Goal: Task Accomplishment & Management: Complete application form

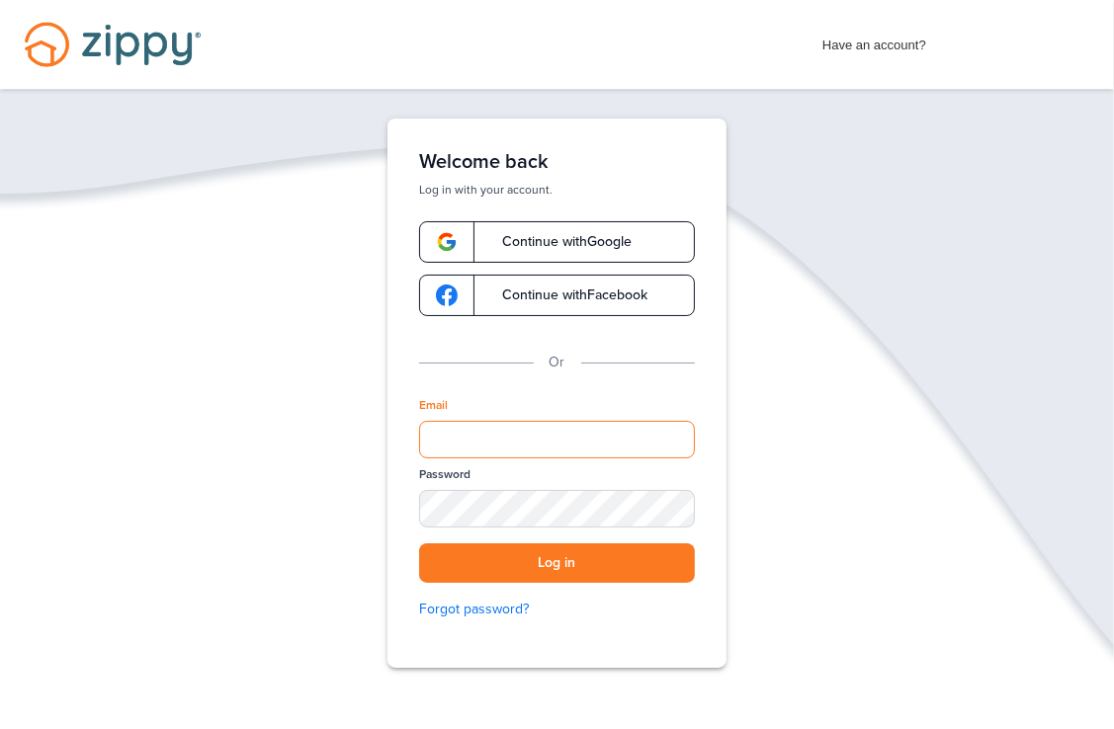
click at [485, 432] on input "Email" at bounding box center [557, 440] width 276 height 38
type input "**********"
click at [675, 504] on div "SHOW" at bounding box center [669, 510] width 43 height 19
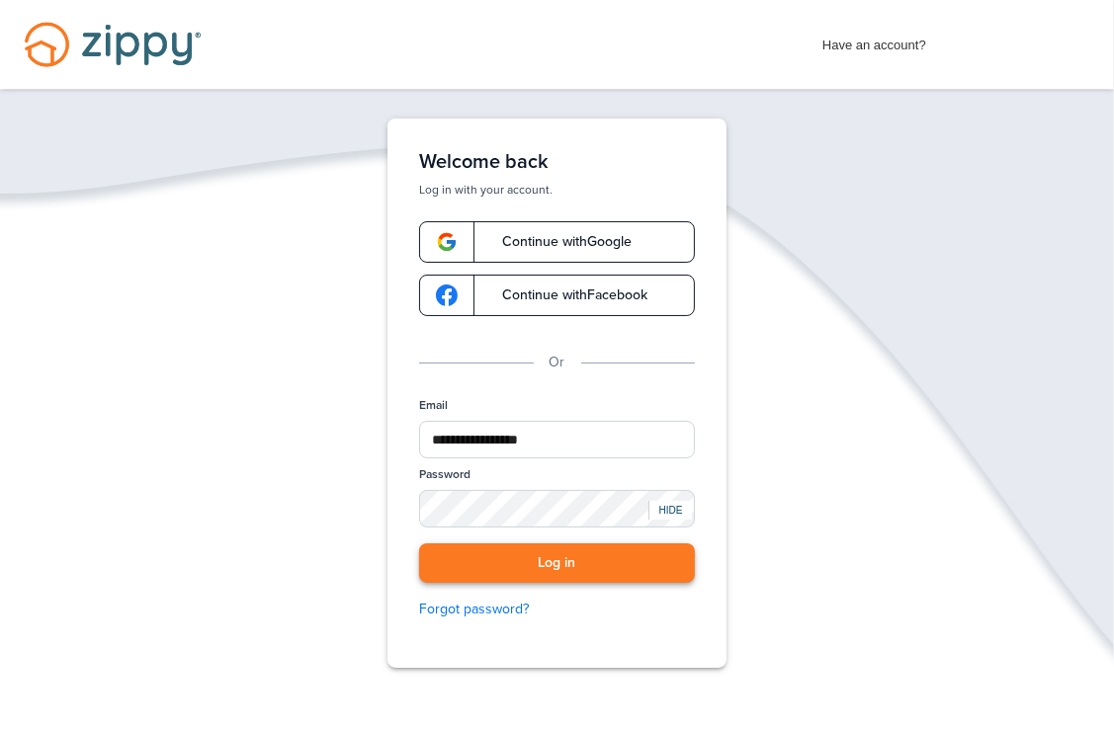
click at [529, 556] on button "Log in" at bounding box center [557, 564] width 276 height 41
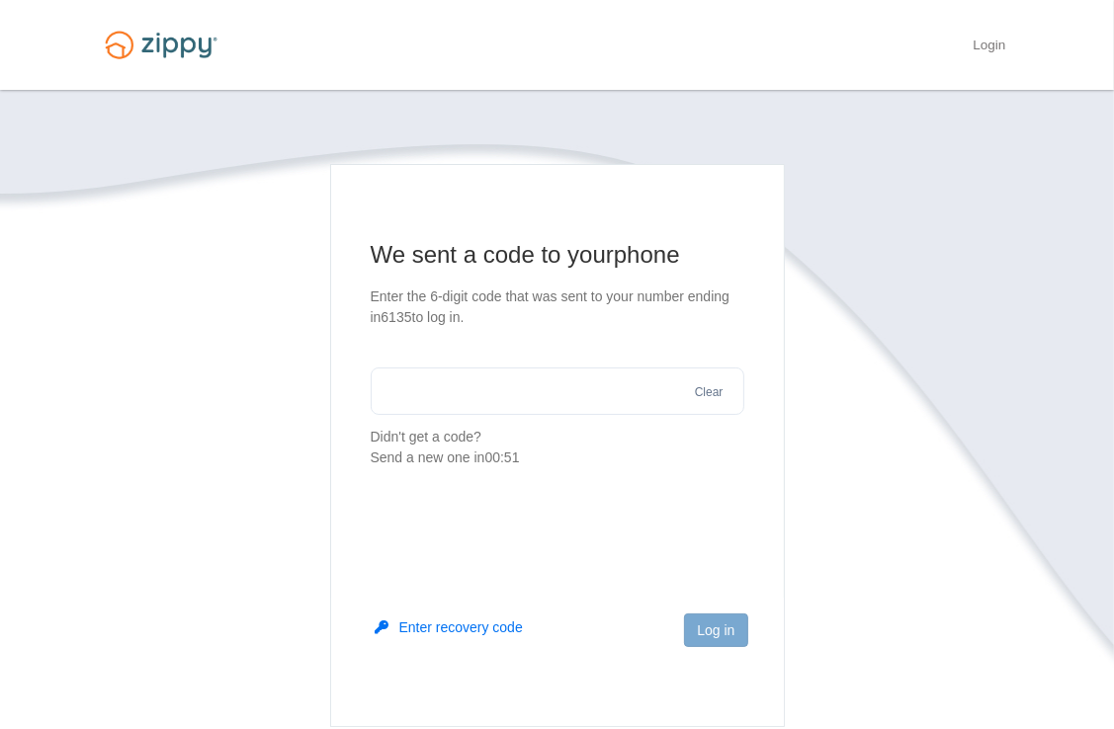
click at [447, 395] on input "text" at bounding box center [558, 391] width 374 height 47
type input "******"
click at [713, 627] on button "Log in" at bounding box center [715, 631] width 63 height 34
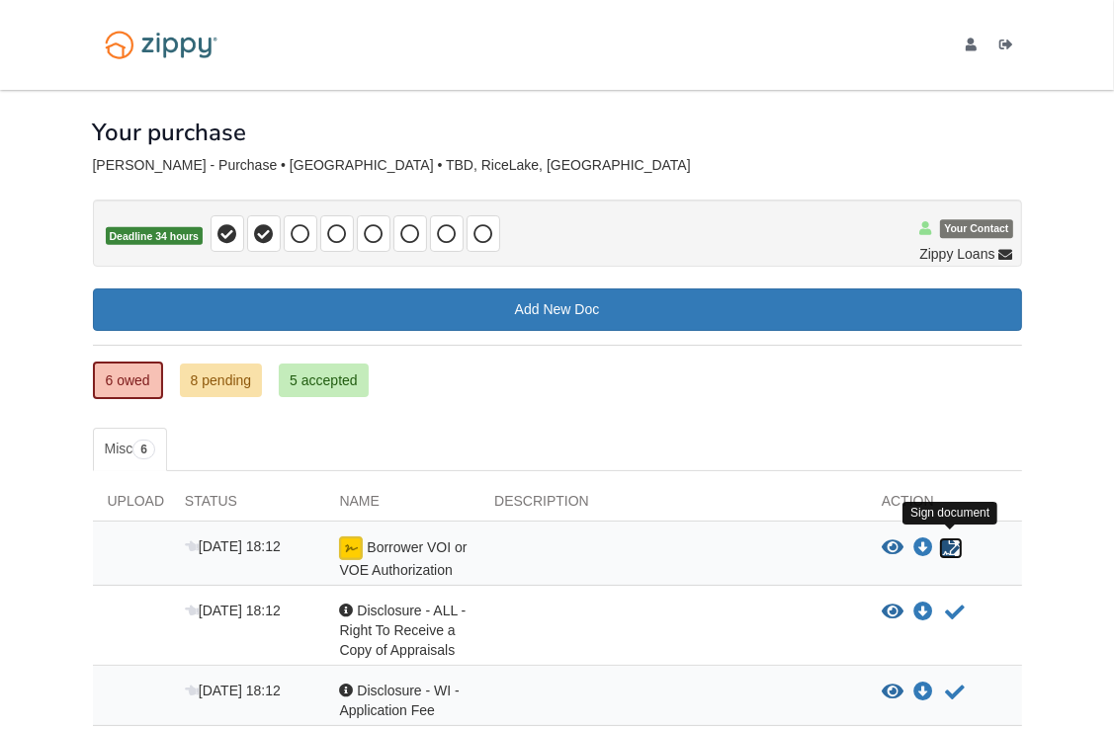
click at [945, 548] on icon "Sign Form" at bounding box center [951, 549] width 22 height 20
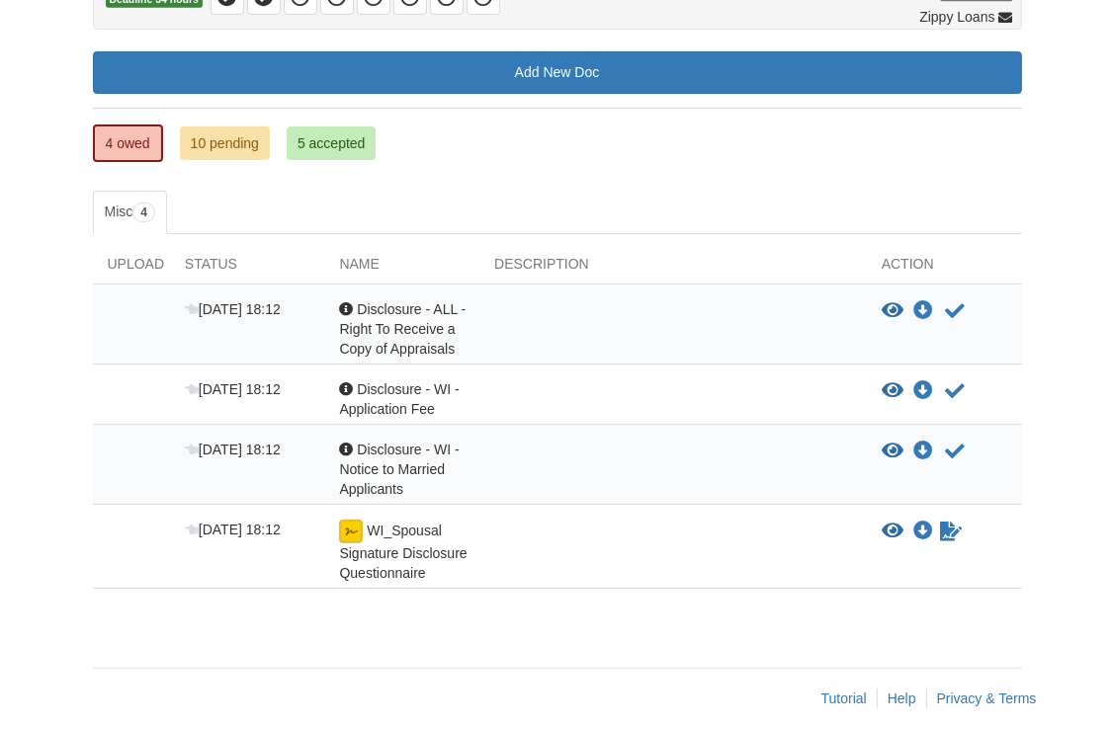
scroll to position [250, 0]
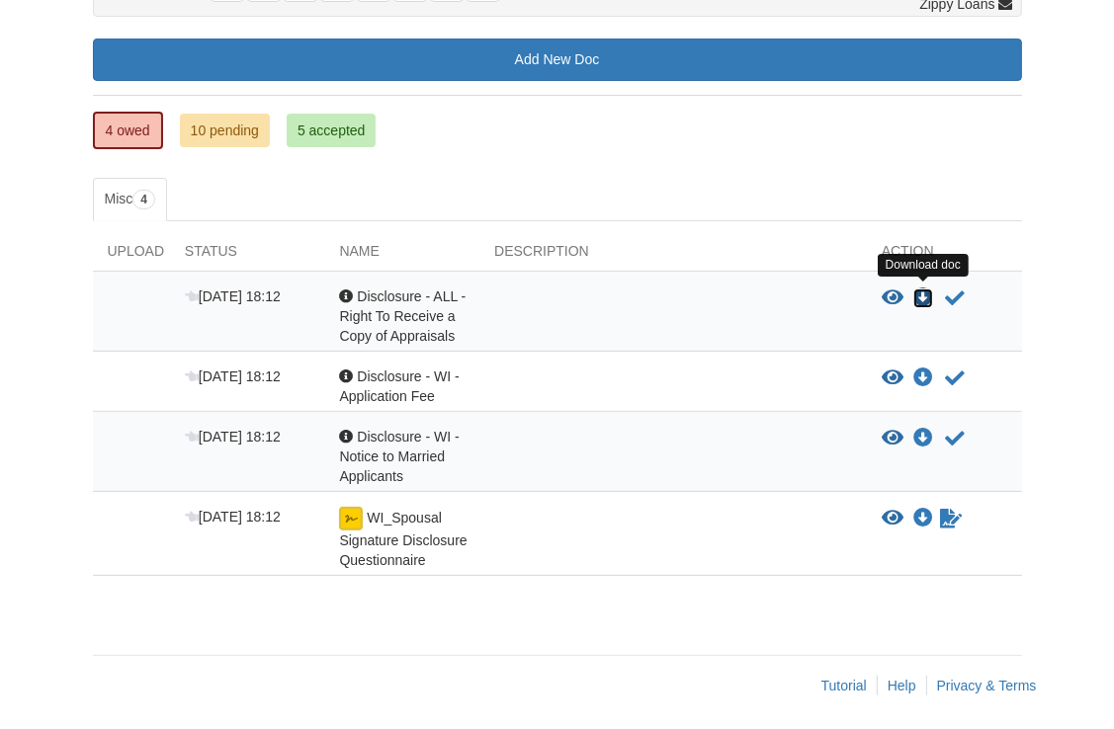
click at [924, 291] on icon "Download Disclosure - ALL - Right To Receive a Copy of Appraisals" at bounding box center [923, 299] width 20 height 20
click at [410, 544] on div "WI_Spousal Signature Disclosure Questionnaire" at bounding box center [401, 538] width 155 height 63
click at [403, 518] on span "WI_Spousal Signature Disclosure Questionnaire" at bounding box center [403, 539] width 128 height 58
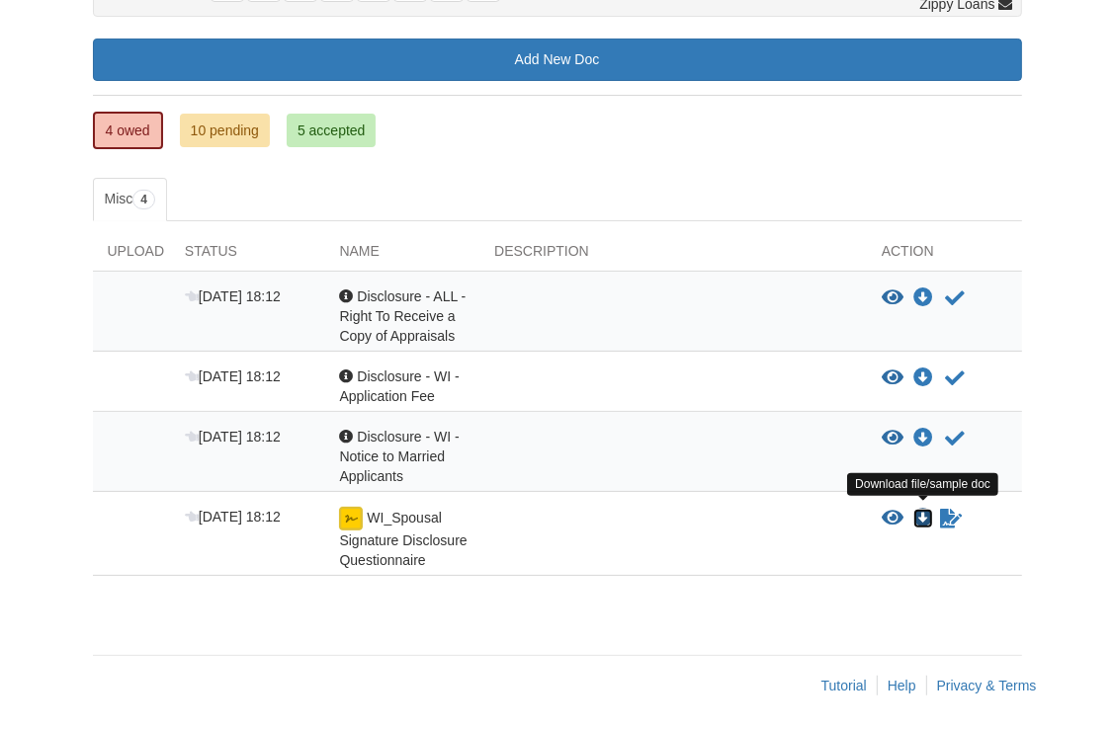
click at [922, 509] on icon "Download WI_Spousal Signature Disclosure Questionnaire" at bounding box center [923, 519] width 20 height 20
click at [953, 521] on icon "Waiting for your co-borrower to e-sign" at bounding box center [951, 519] width 22 height 20
click at [925, 521] on icon "Download WI_Spousal Signature Disclosure Questionnaire" at bounding box center [923, 519] width 20 height 20
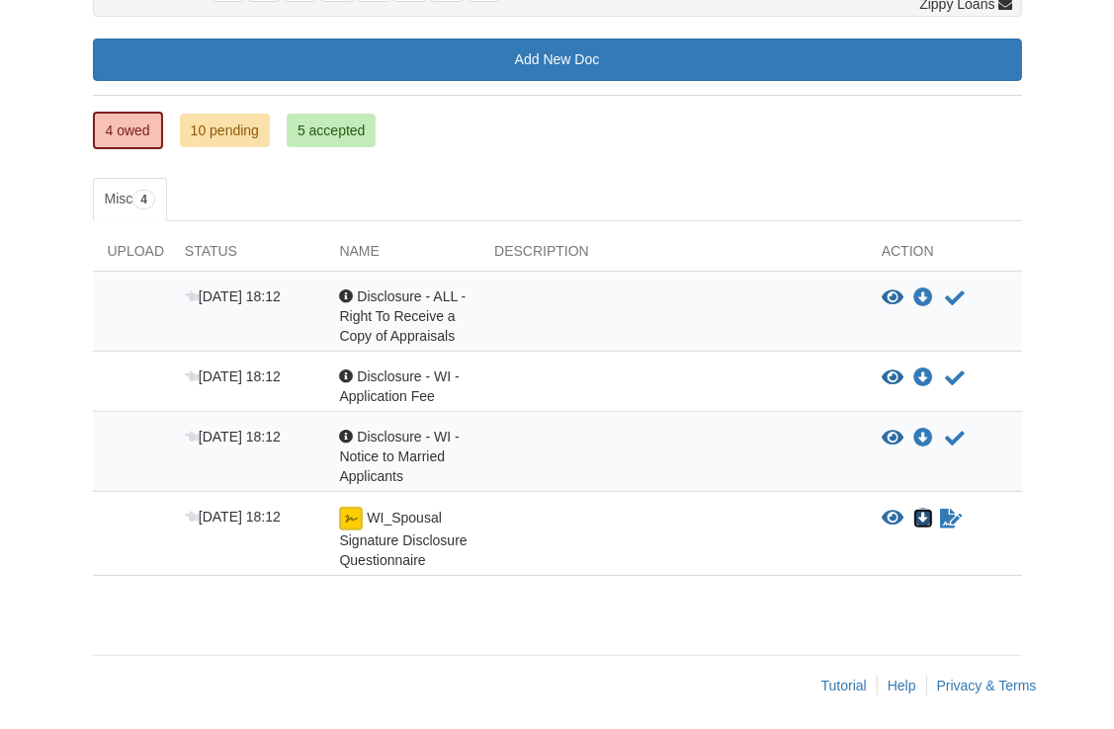
click at [925, 521] on icon "Download WI_Spousal Signature Disclosure Questionnaire" at bounding box center [923, 519] width 20 height 20
click at [135, 126] on link "4 owed" at bounding box center [128, 131] width 70 height 38
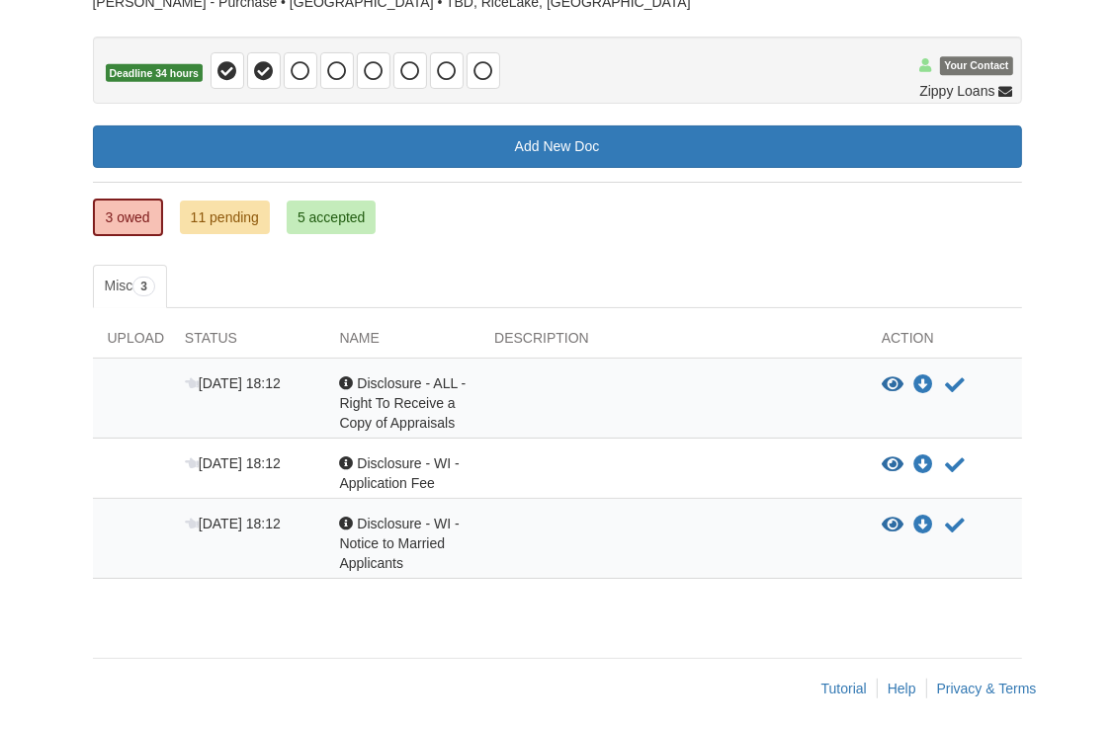
scroll to position [166, 0]
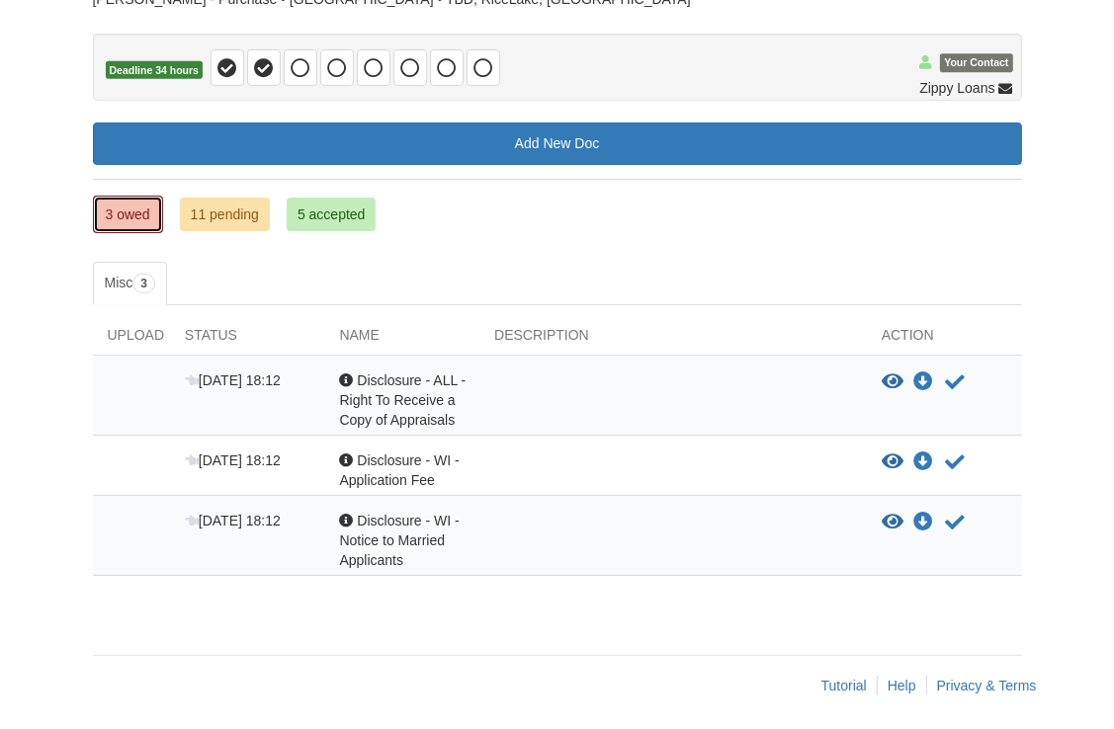
click at [130, 211] on link "3 owed" at bounding box center [128, 215] width 70 height 38
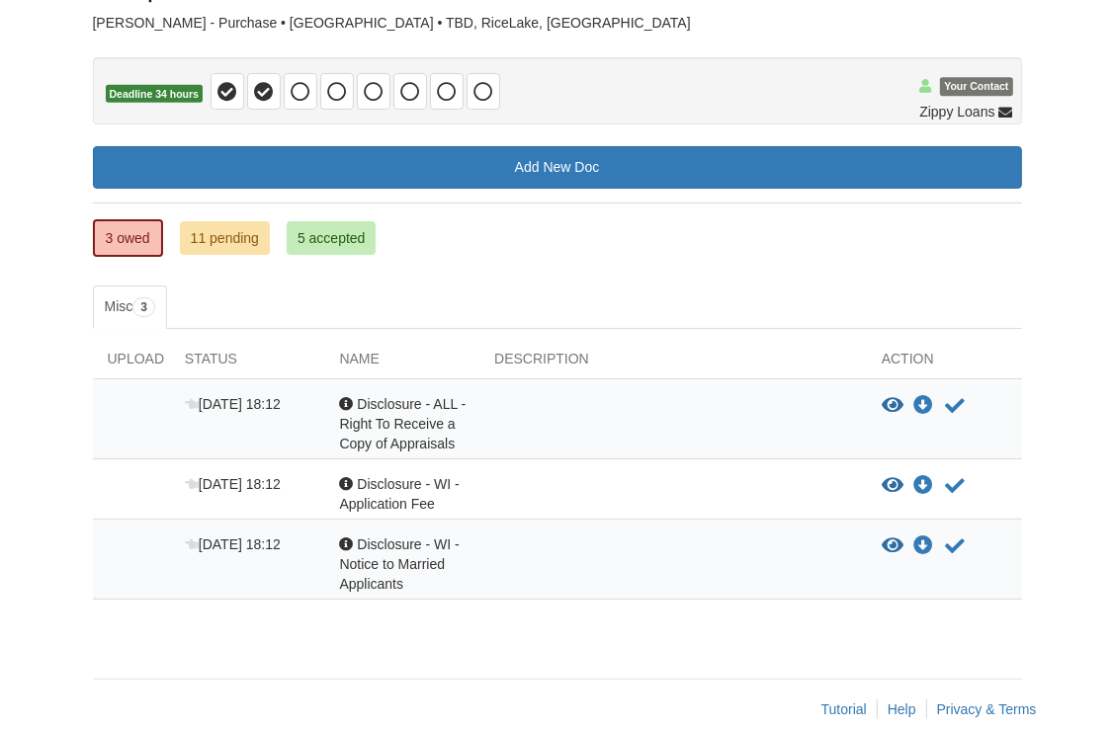
scroll to position [166, 0]
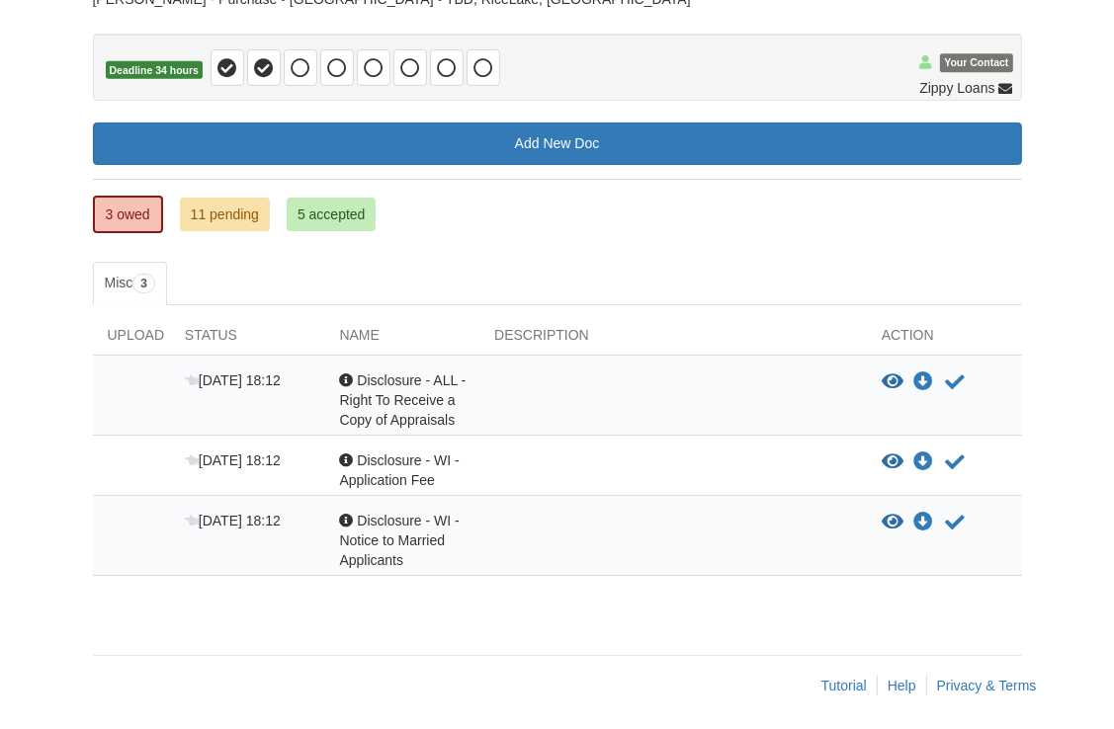
click at [67, 411] on body "[EMAIL_ADDRESS][DOMAIN_NAME] Logout" at bounding box center [557, 284] width 1114 height 901
click at [136, 203] on link "3 owed" at bounding box center [128, 215] width 70 height 38
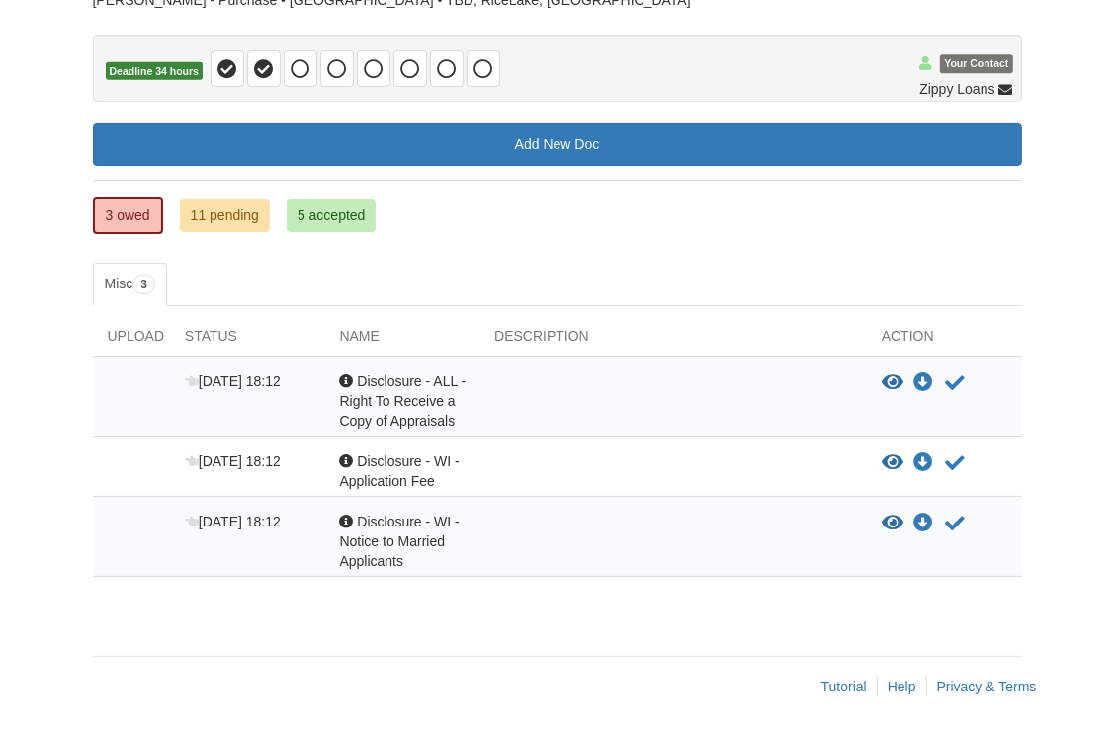
scroll to position [166, 0]
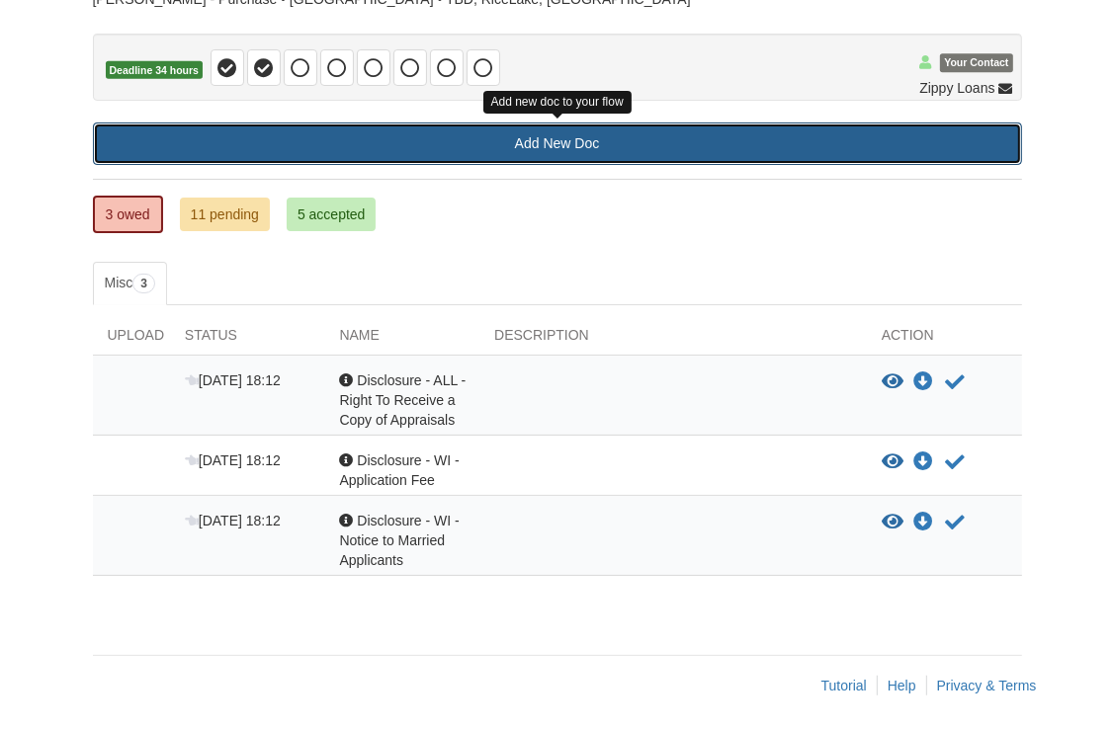
click at [562, 148] on link "Add New Doc" at bounding box center [557, 144] width 929 height 43
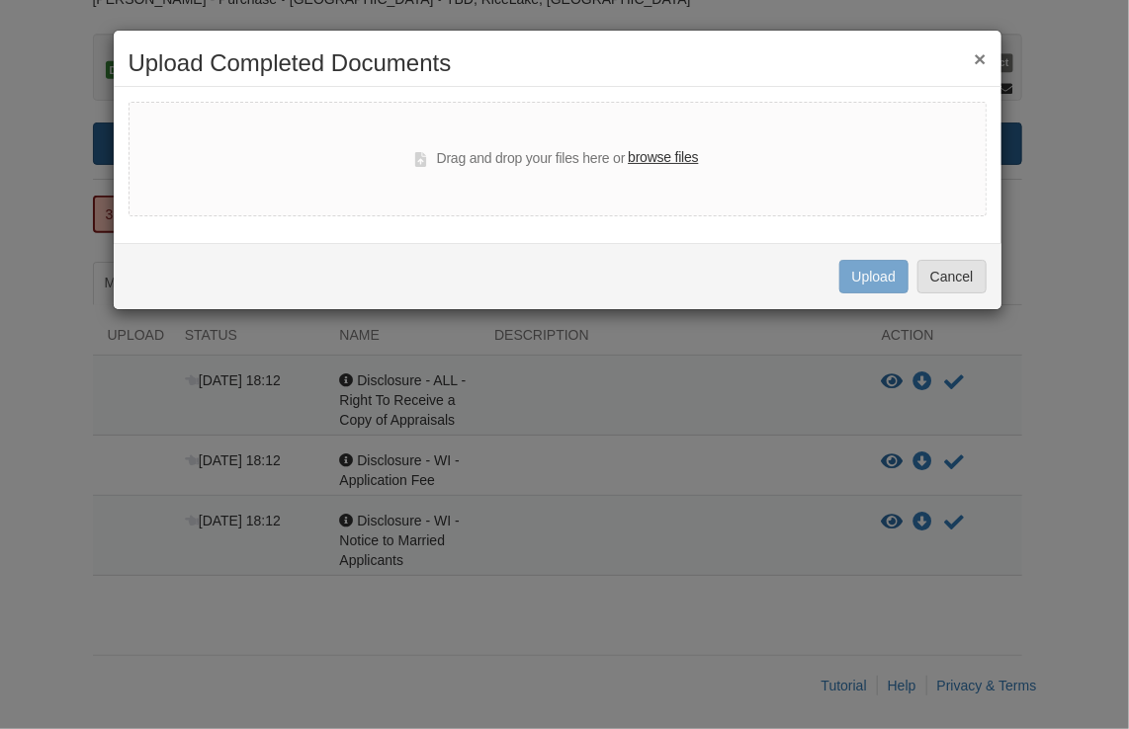
click at [562, 148] on div "Drag and drop your files here or browse files" at bounding box center [556, 159] width 283 height 24
click at [612, 176] on div "Drag and drop your files here or browse files" at bounding box center [557, 159] width 858 height 115
click at [981, 57] on button "×" at bounding box center [980, 58] width 12 height 21
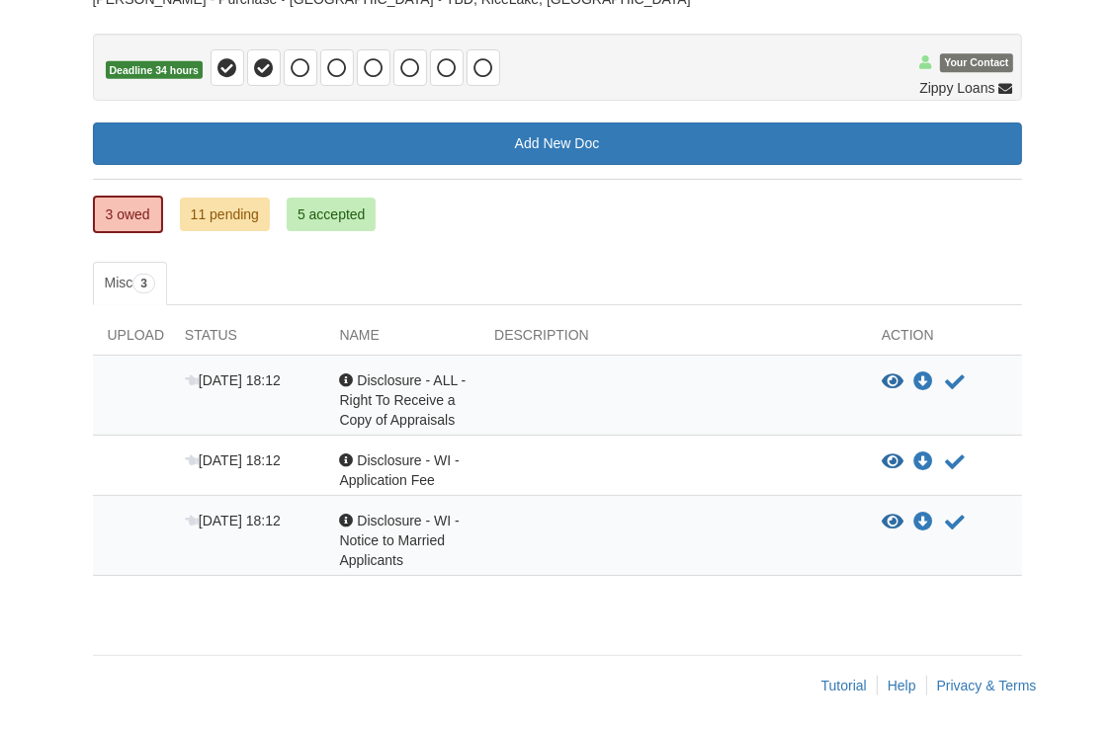
click at [142, 376] on div at bounding box center [131, 400] width 77 height 59
click at [924, 378] on icon "Download Disclosure - ALL - Right To Receive a Copy of Appraisals" at bounding box center [923, 383] width 20 height 20
click at [297, 66] on icon at bounding box center [301, 68] width 20 height 20
click at [950, 373] on icon "Acknowledge receipt of document" at bounding box center [955, 383] width 20 height 20
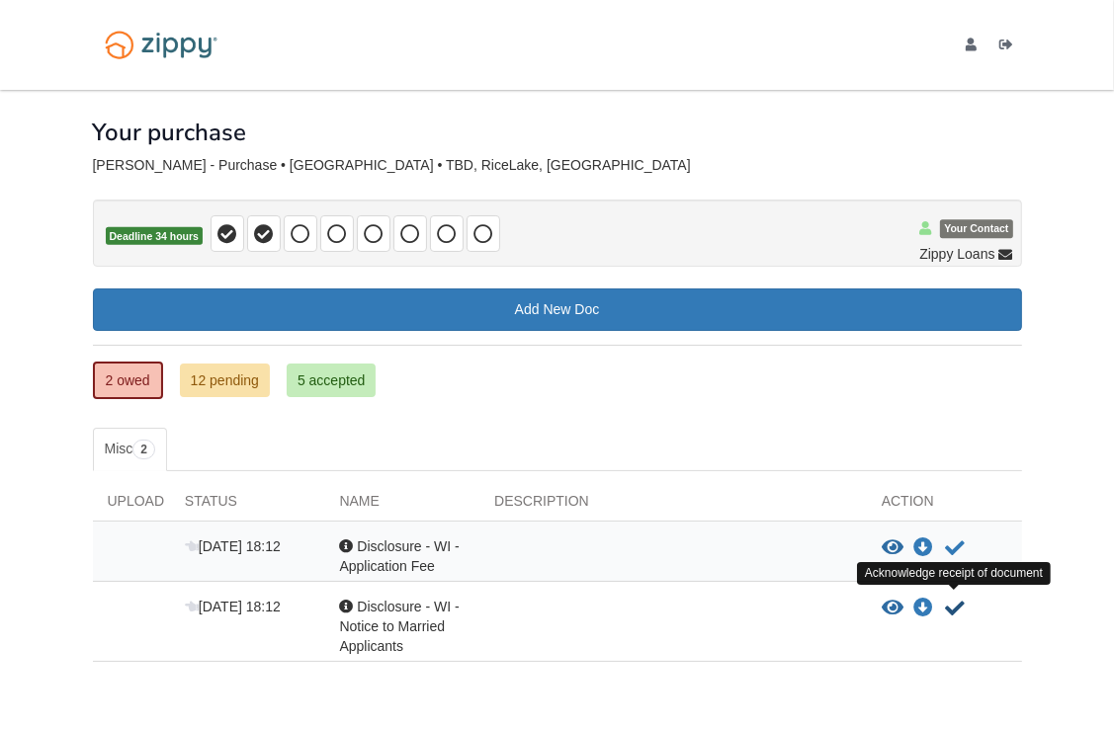
click at [953, 599] on icon "Acknowledge receipt of document" at bounding box center [955, 609] width 20 height 20
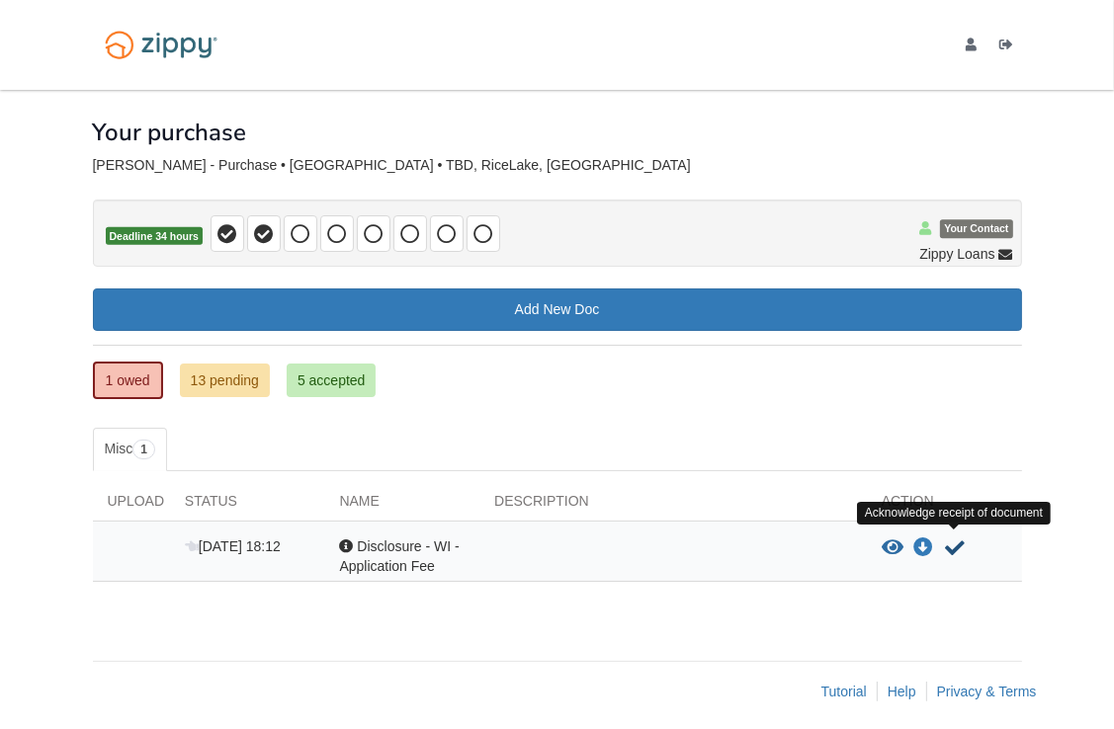
click at [948, 539] on icon "Acknowledge receipt of document" at bounding box center [955, 549] width 20 height 20
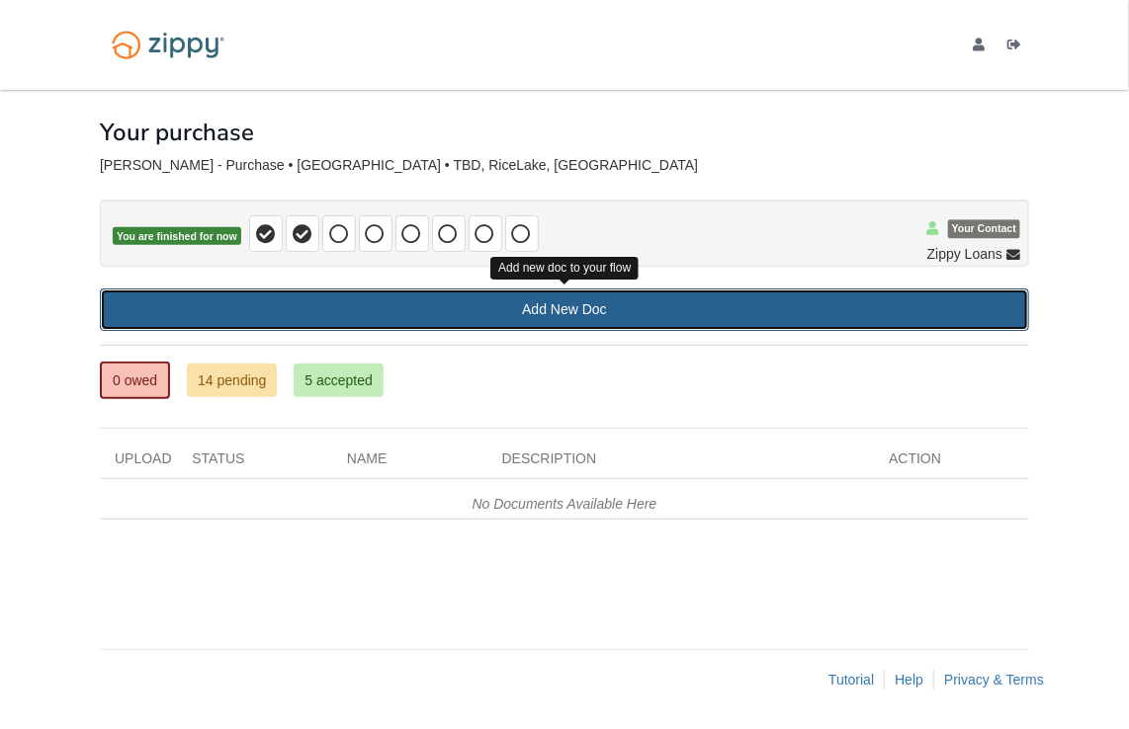
click at [560, 307] on link "Add New Doc" at bounding box center [564, 310] width 929 height 43
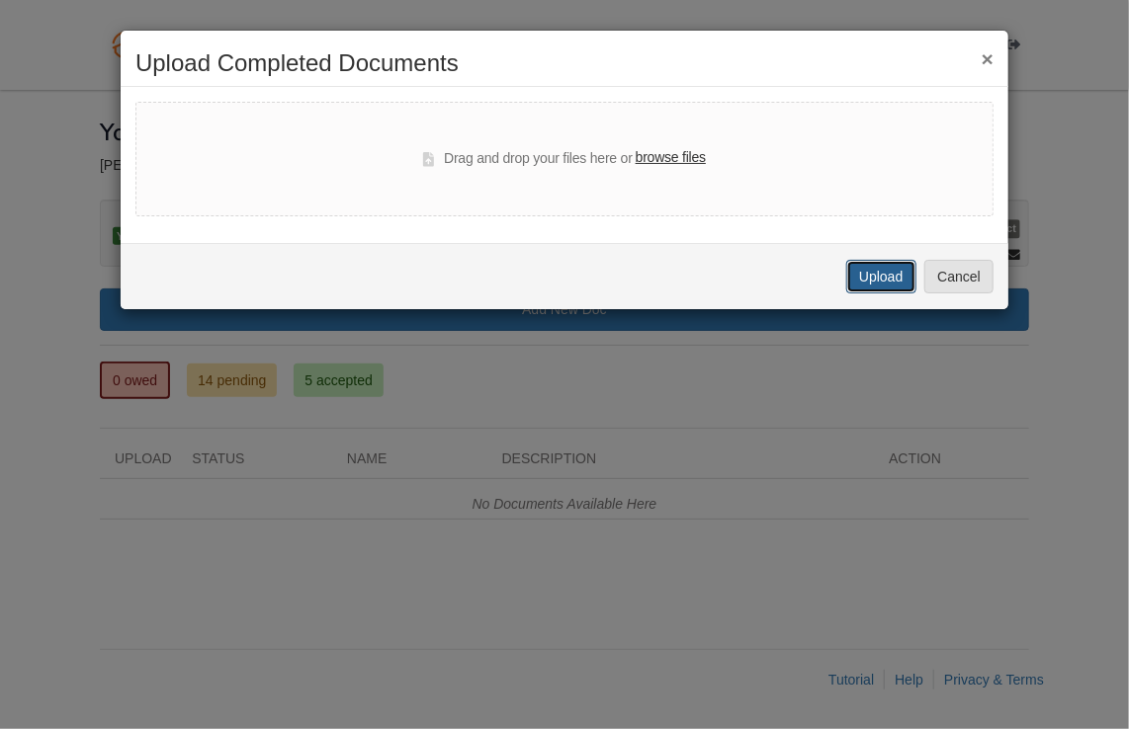
click at [879, 275] on button "Upload" at bounding box center [880, 277] width 69 height 34
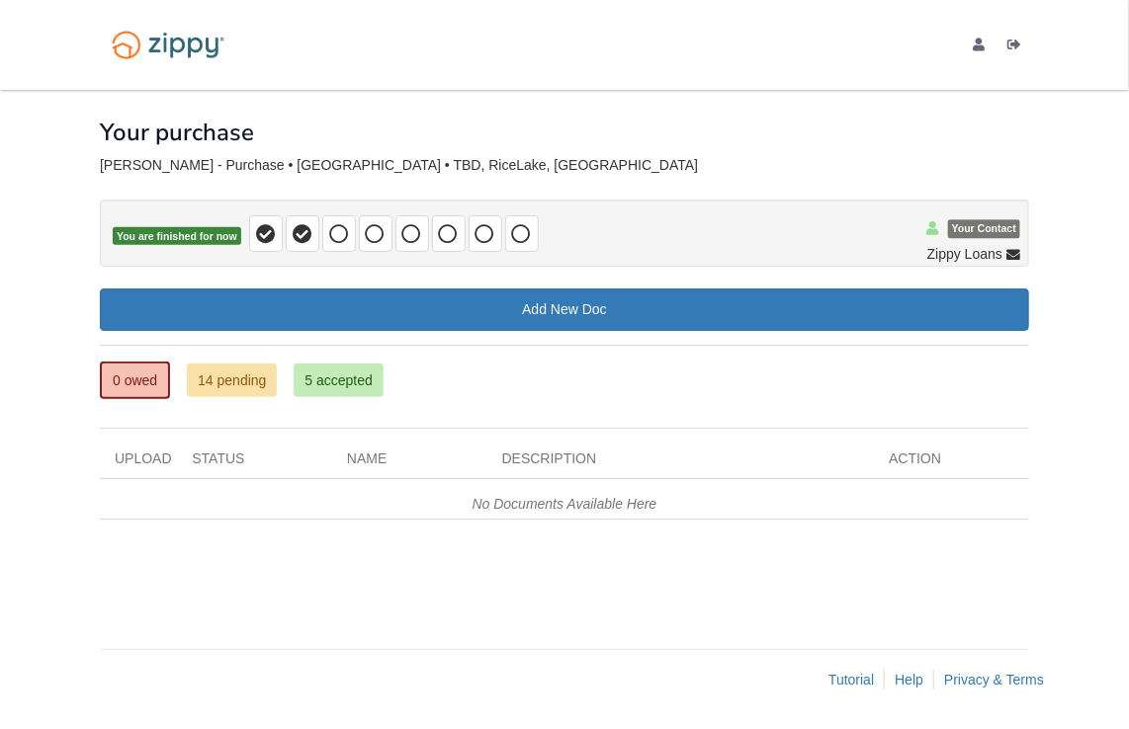
drag, startPoint x: 970, startPoint y: 516, endPoint x: 1270, endPoint y: 545, distance: 301.8
click at [1128, 545] on html "[EMAIL_ADDRESS][DOMAIN_NAME] Logout" at bounding box center [564, 364] width 1129 height 729
click at [803, 565] on div "× × × Pending Add Document Notice document will be included in the email sent t…" at bounding box center [564, 360] width 929 height 540
click at [334, 377] on link "5 accepted" at bounding box center [339, 381] width 90 height 34
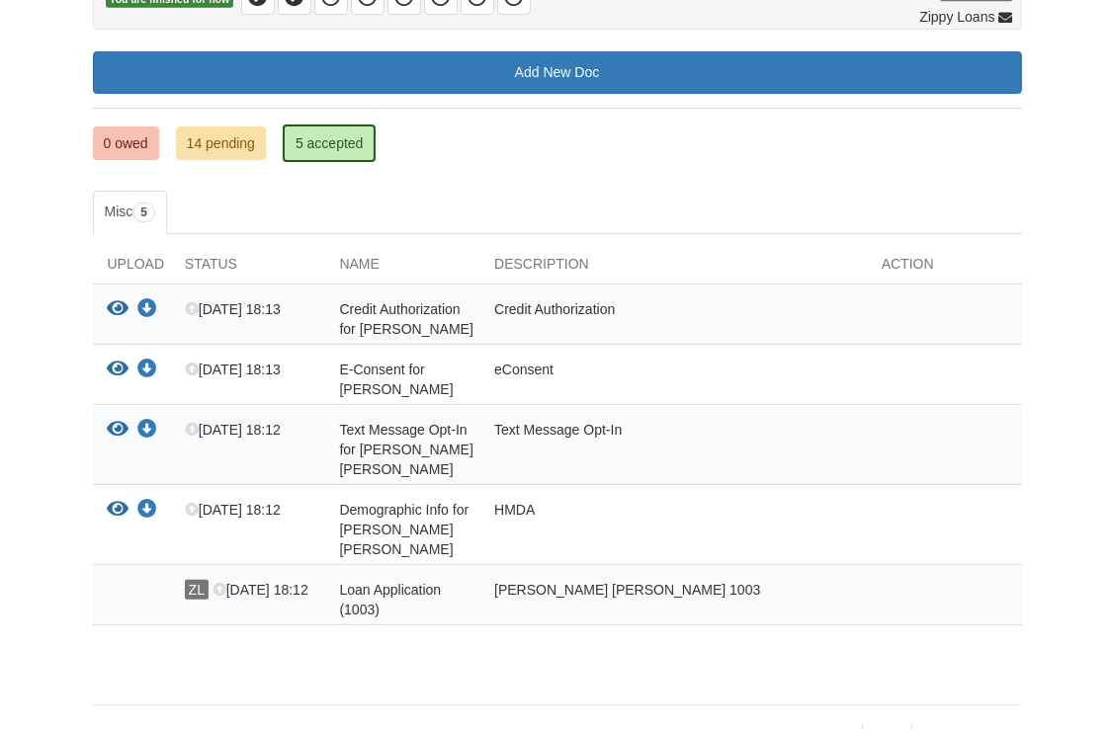
scroll to position [247, 0]
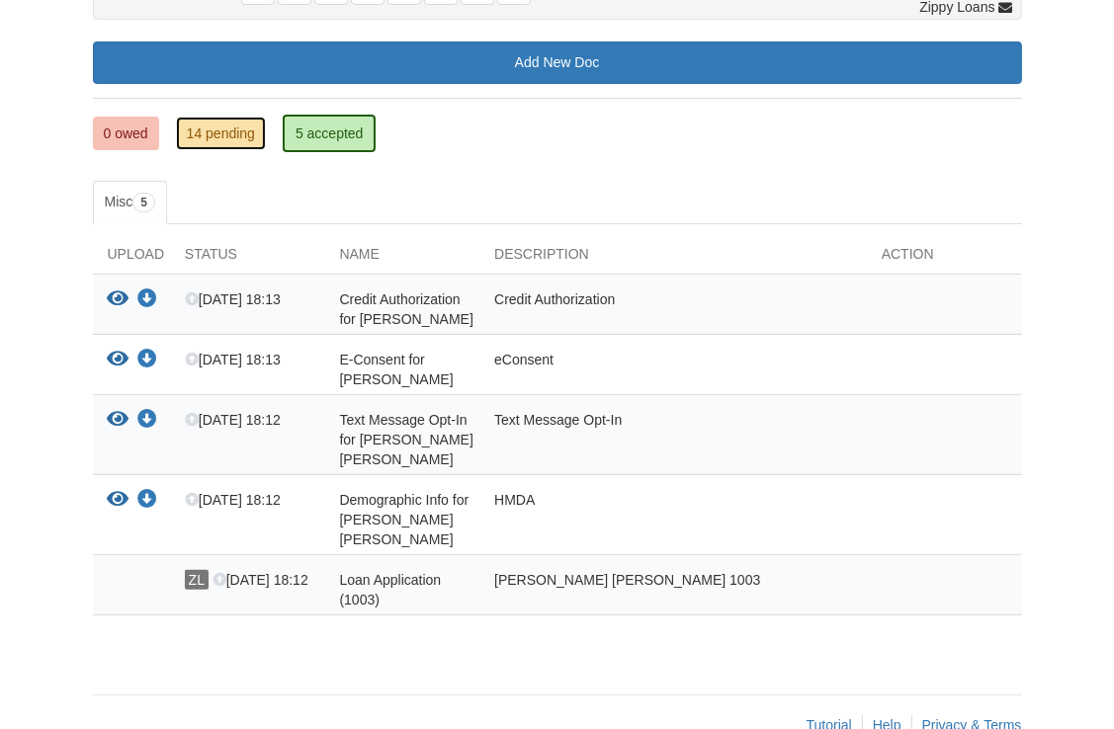
click at [234, 129] on link "14 pending" at bounding box center [221, 134] width 90 height 34
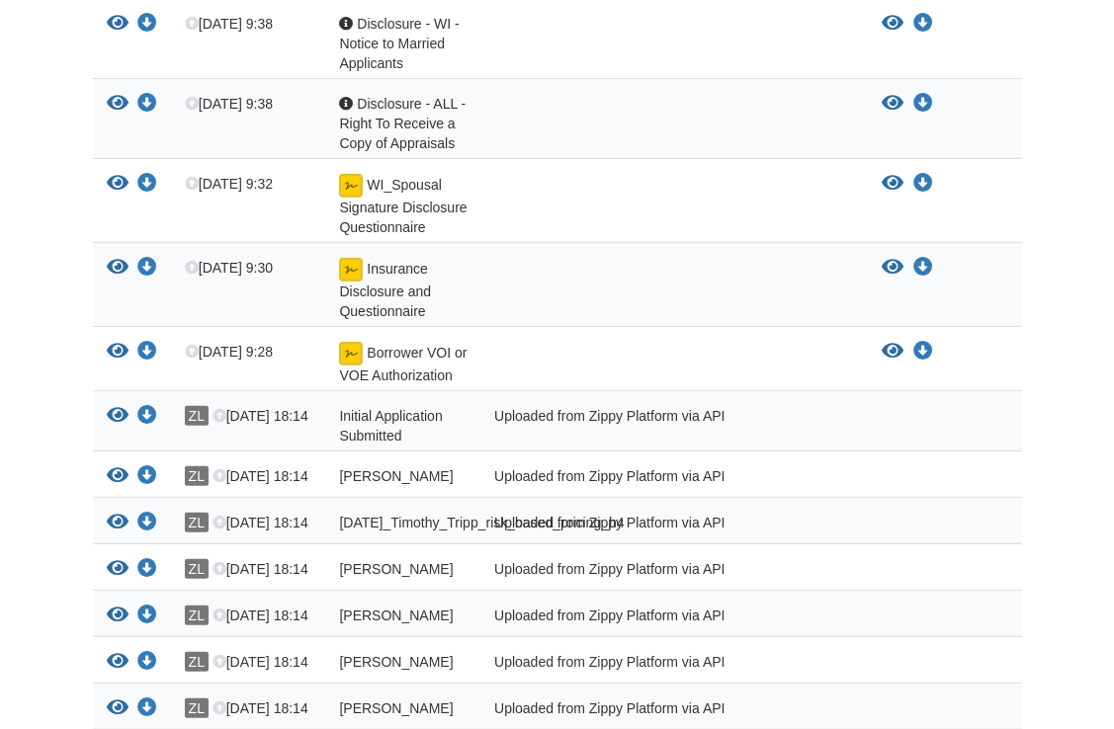
scroll to position [566, 0]
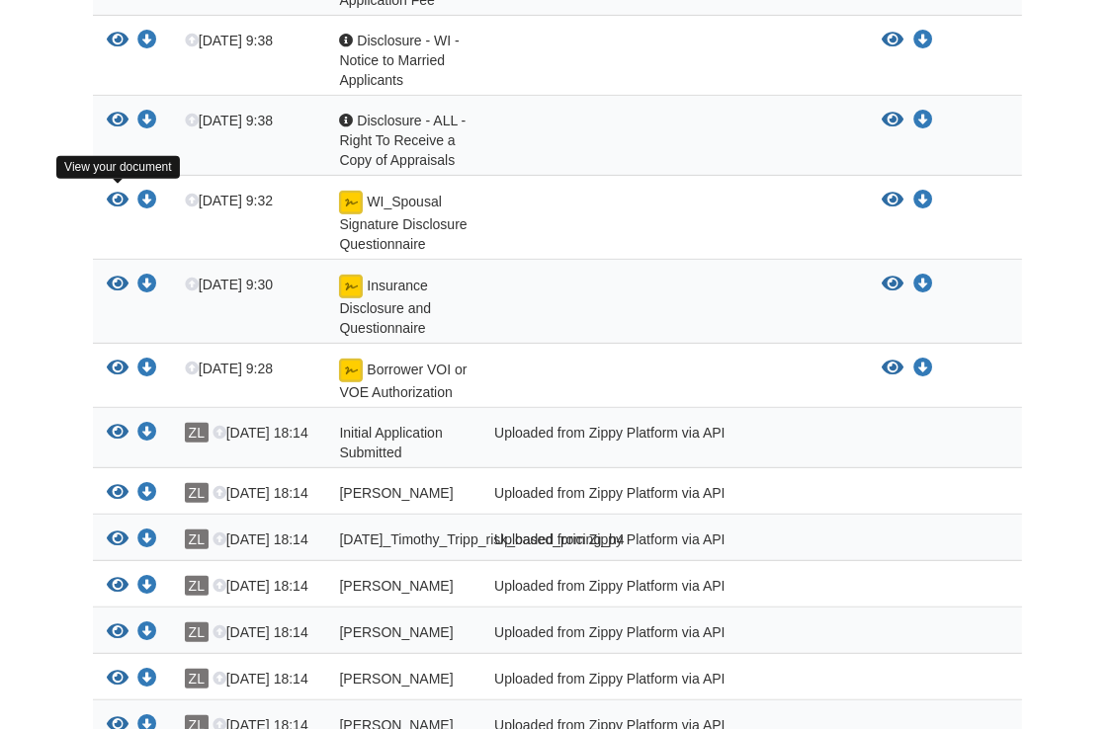
click at [120, 196] on icon "View WI_Spousal Signature Disclosure Questionnaire" at bounding box center [119, 201] width 22 height 20
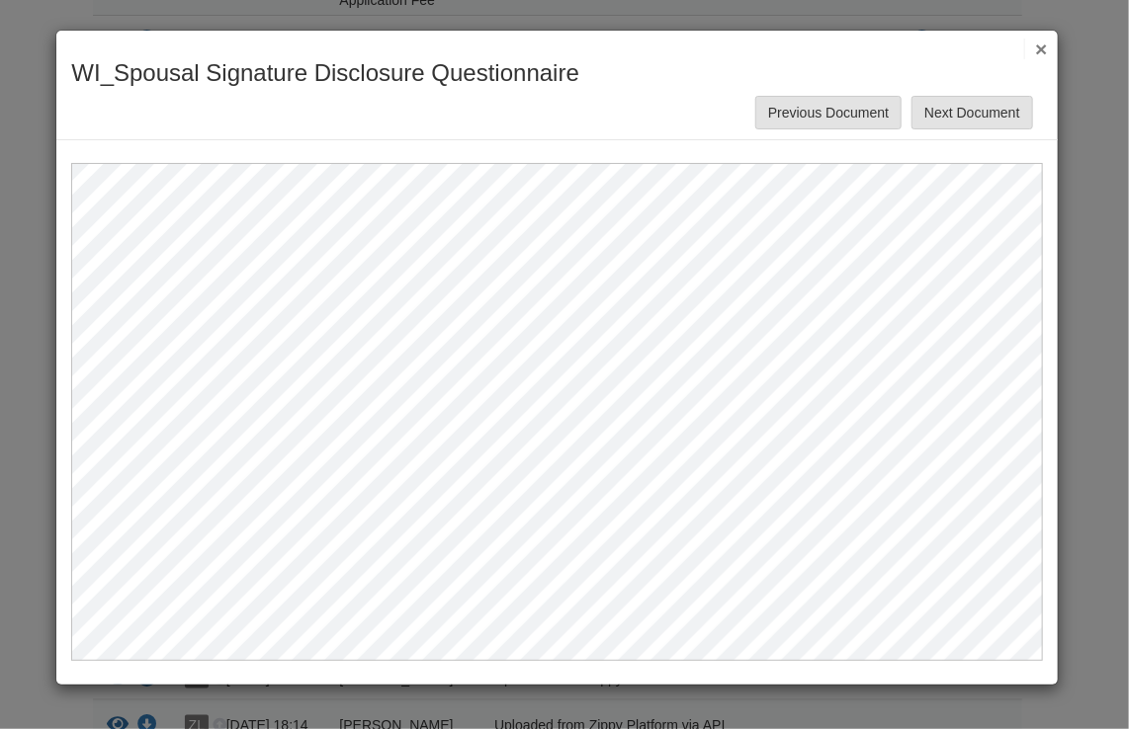
click at [1042, 45] on button "×" at bounding box center [1035, 49] width 23 height 21
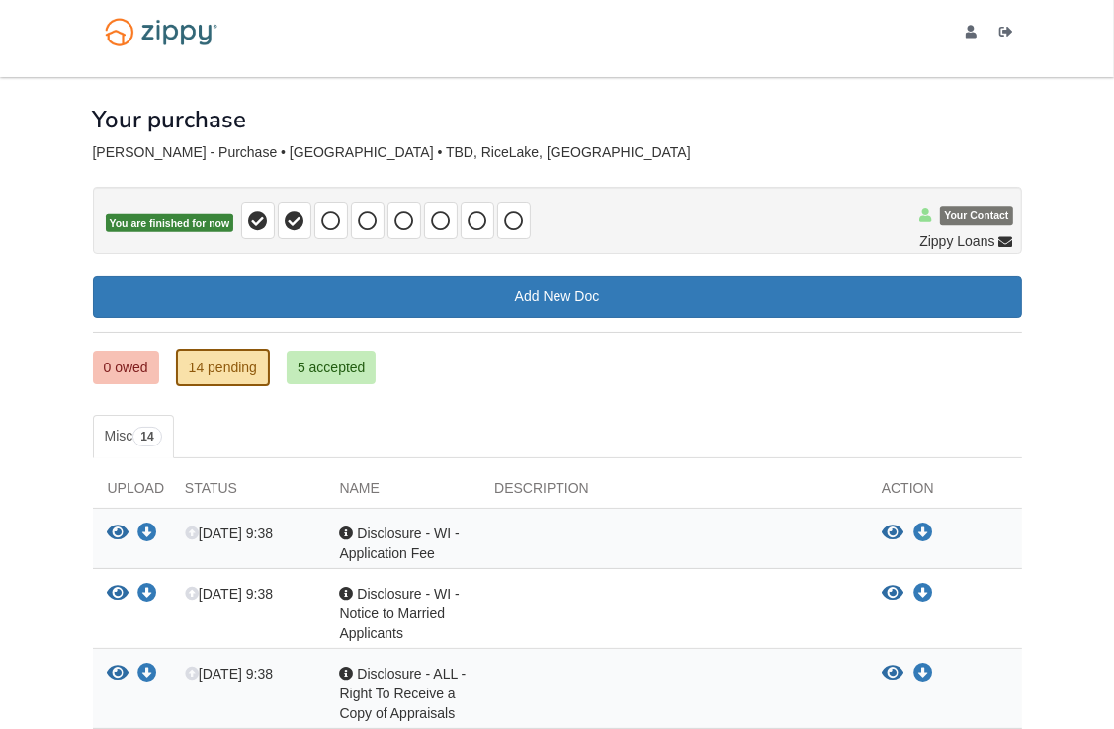
scroll to position [0, 0]
